Goal: Find contact information: Obtain details needed to contact an individual or organization

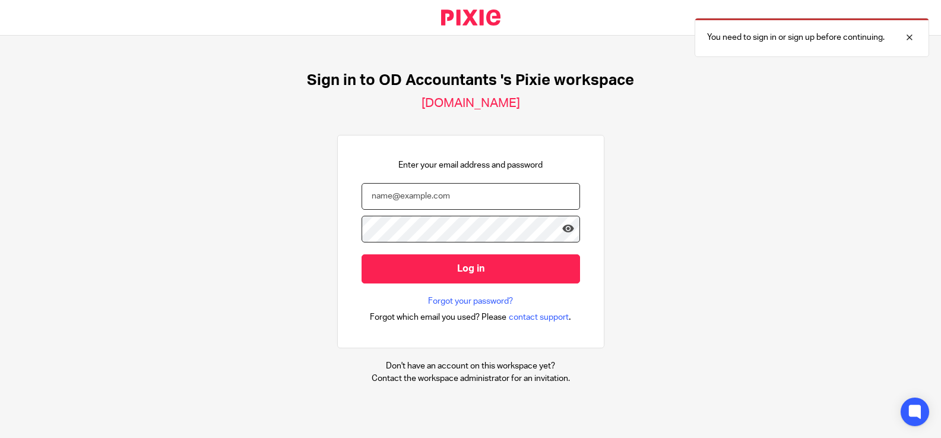
type input "niall@odaccountants.co.uk"
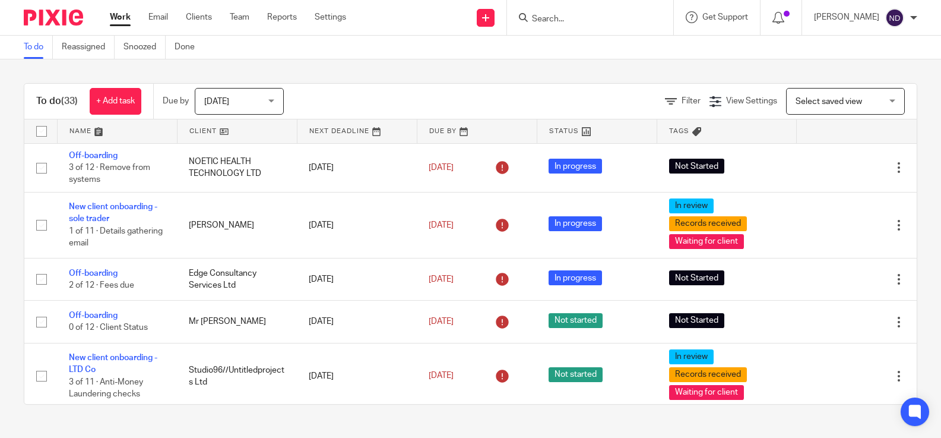
click at [570, 17] on input "Search" at bounding box center [584, 19] width 107 height 11
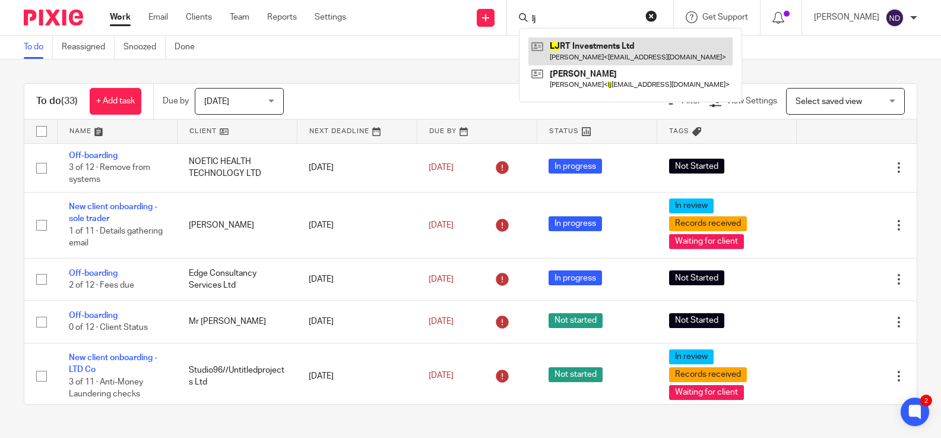
type input "lj"
click at [581, 48] on link at bounding box center [631, 50] width 204 height 27
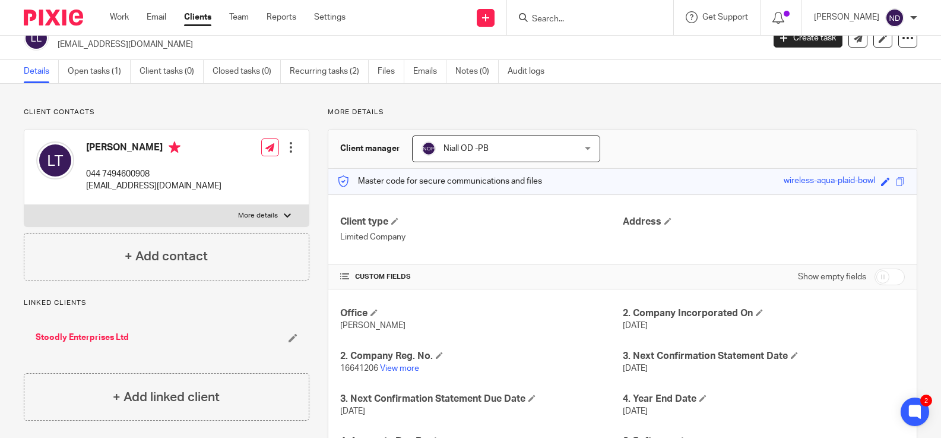
scroll to position [18, 0]
click at [162, 170] on p "044 7494600908" at bounding box center [153, 175] width 135 height 12
drag, startPoint x: 150, startPoint y: 174, endPoint x: 84, endPoint y: 190, distance: 68.4
click at [84, 173] on div "[PERSON_NAME] 044 7494600908 [EMAIL_ADDRESS][DOMAIN_NAME]" at bounding box center [128, 168] width 185 height 63
copy p "044 7494600908"
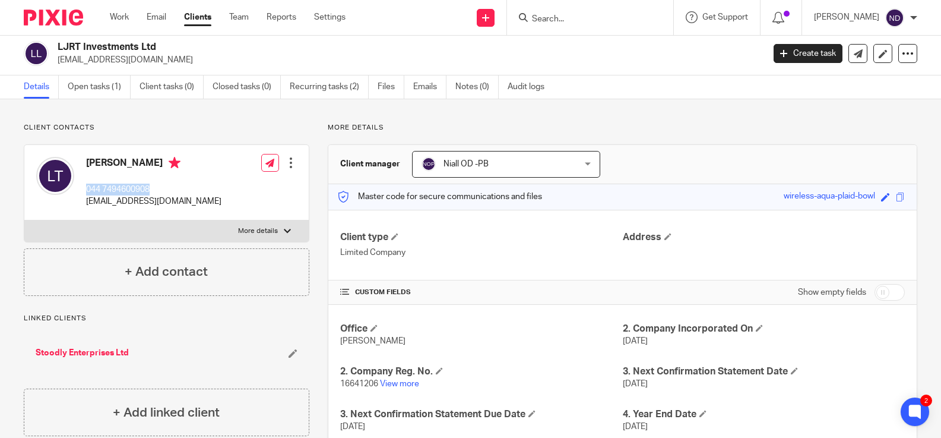
scroll to position [0, 0]
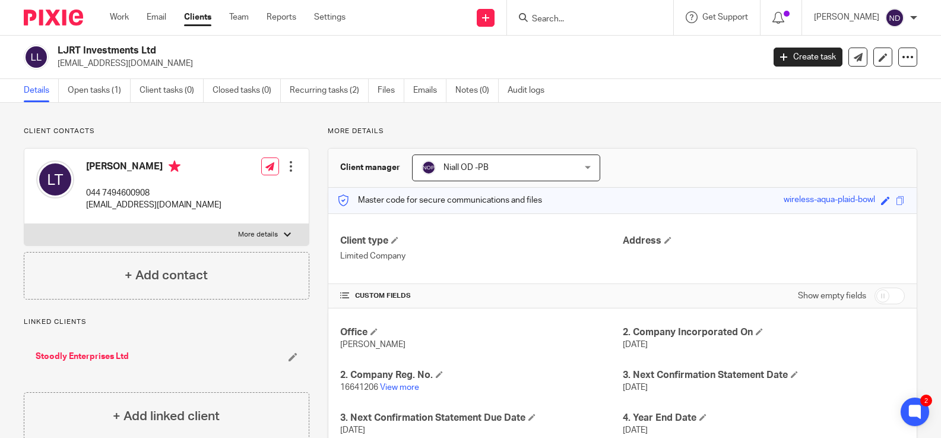
click at [362, 387] on span "16641206" at bounding box center [359, 387] width 38 height 8
click at [392, 389] on link "View more" at bounding box center [399, 387] width 39 height 8
click at [155, 194] on p "044 7494600908" at bounding box center [153, 193] width 135 height 12
drag, startPoint x: 144, startPoint y: 193, endPoint x: 75, endPoint y: 192, distance: 69.5
click at [75, 191] on div "[PERSON_NAME] 044 7494600908 [EMAIL_ADDRESS][DOMAIN_NAME]" at bounding box center [128, 185] width 185 height 63
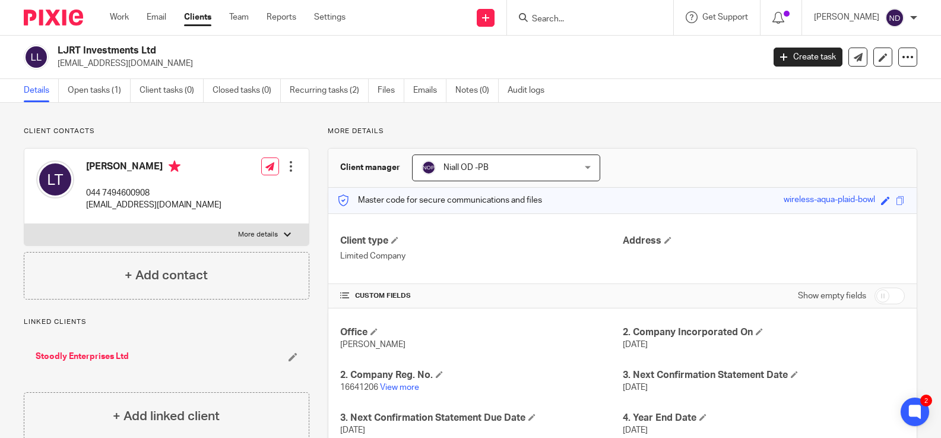
click at [165, 199] on div "[PERSON_NAME] 044 7494600908 [EMAIL_ADDRESS][DOMAIN_NAME] Edit contact Create c…" at bounding box center [166, 185] width 284 height 75
drag, startPoint x: 151, startPoint y: 193, endPoint x: 87, endPoint y: 198, distance: 64.3
click at [86, 192] on p "044 7494600908" at bounding box center [153, 193] width 135 height 12
copy p "044 7494600908"
